Goal: Task Accomplishment & Management: Use online tool/utility

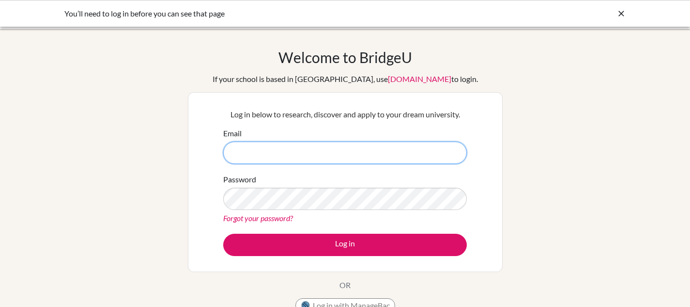
type input "christian.zamora@cds.ed.cr"
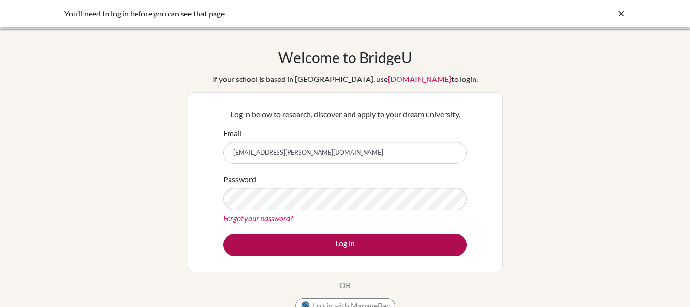
click at [316, 233] on button "Log in" at bounding box center [345, 244] width 244 height 22
click at [316, 241] on button "Log in" at bounding box center [345, 244] width 244 height 22
